Goal: Share content: Share content

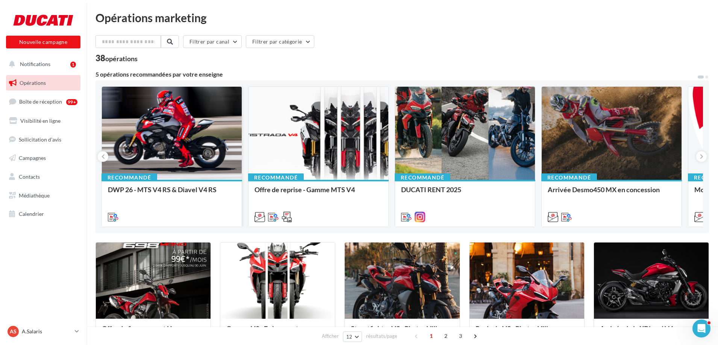
click at [165, 131] on div at bounding box center [172, 134] width 140 height 94
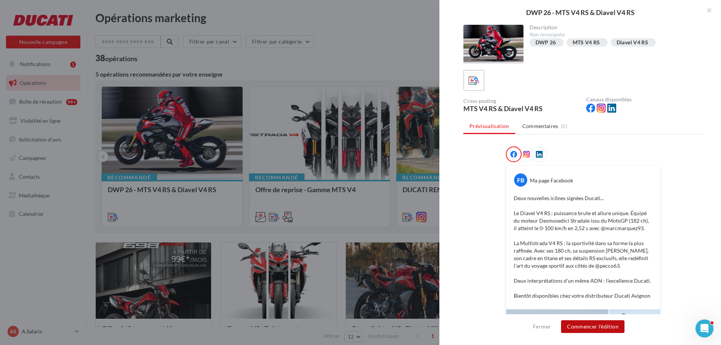
click at [590, 329] on button "Commencer l'édition" at bounding box center [592, 326] width 63 height 13
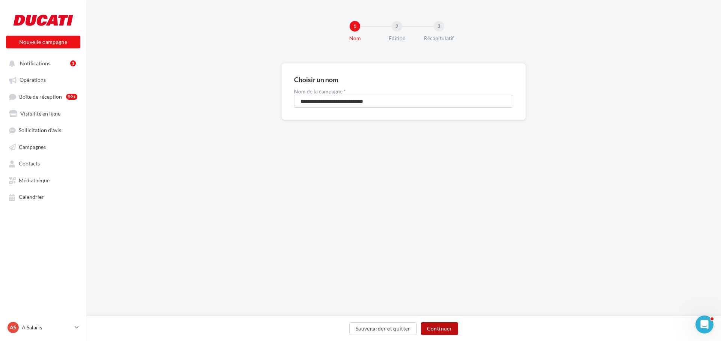
click at [443, 328] on button "Continuer" at bounding box center [439, 329] width 37 height 13
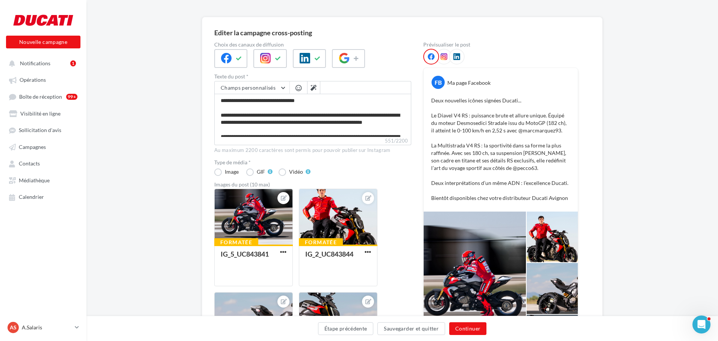
scroll to position [36, 0]
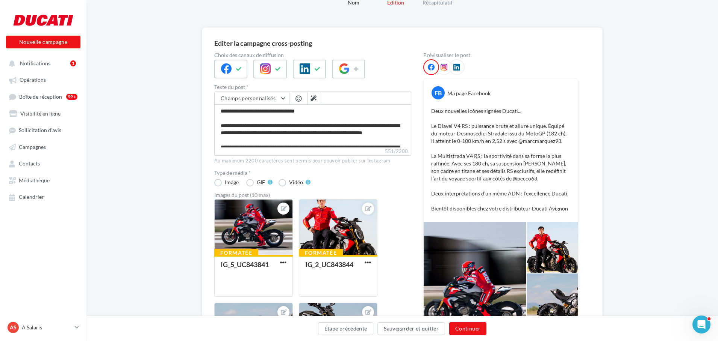
click at [445, 67] on icon at bounding box center [443, 67] width 7 height 7
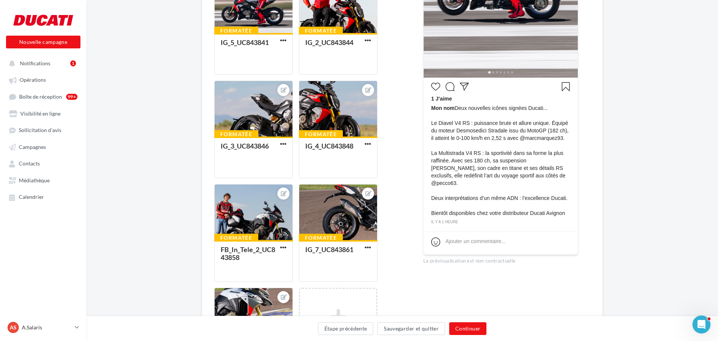
scroll to position [261, 0]
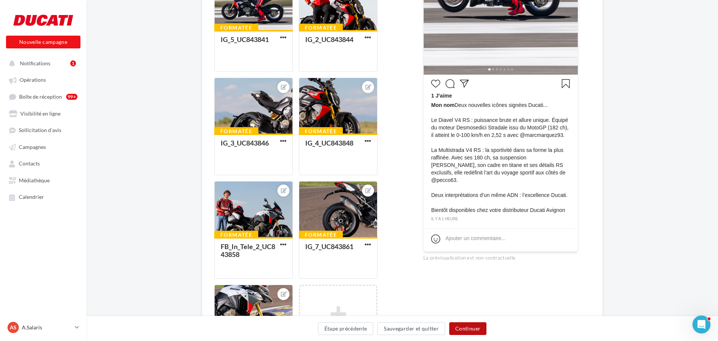
click at [468, 330] on button "Continuer" at bounding box center [467, 329] width 37 height 13
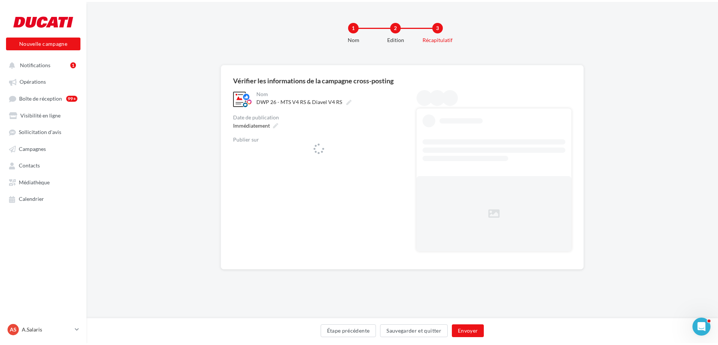
scroll to position [0, 0]
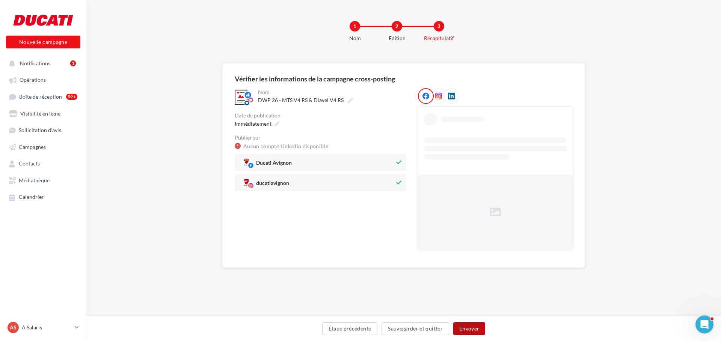
click at [461, 331] on button "Envoyer" at bounding box center [469, 329] width 32 height 13
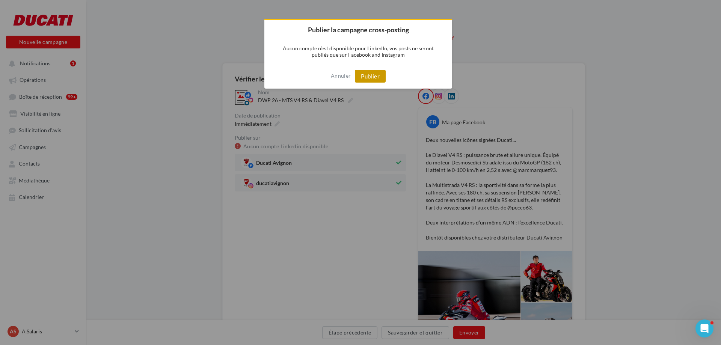
click at [374, 75] on button "Publier" at bounding box center [370, 76] width 31 height 13
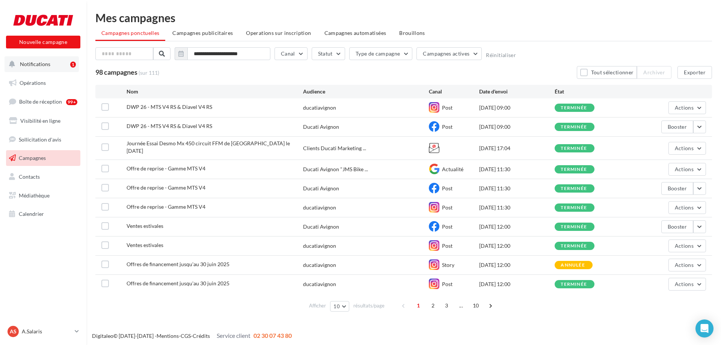
click at [35, 62] on span "Notifications" at bounding box center [35, 64] width 30 height 6
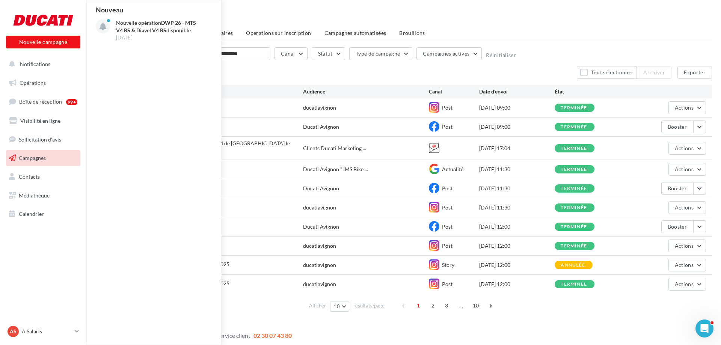
click at [559, 12] on div "**********" at bounding box center [403, 163] width 635 height 327
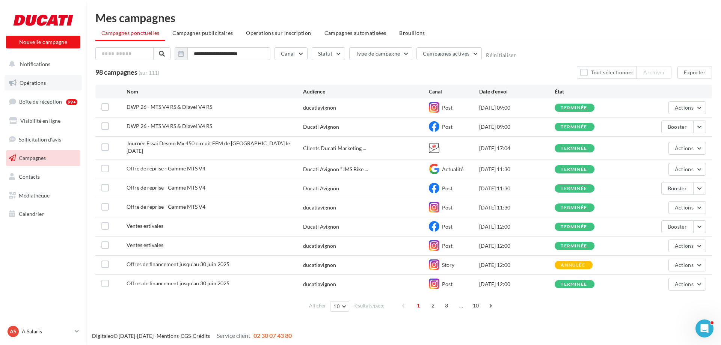
click at [30, 83] on span "Opérations" at bounding box center [33, 83] width 26 height 6
